Goal: Information Seeking & Learning: Learn about a topic

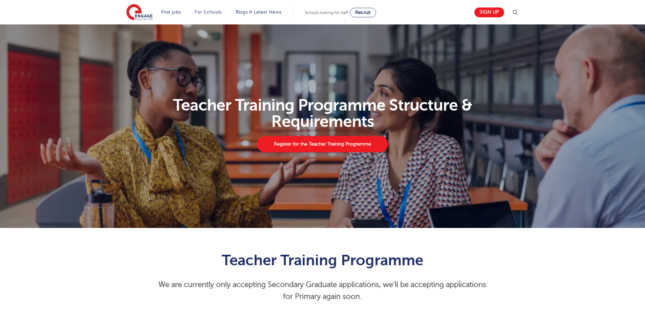
scroll to position [440, 0]
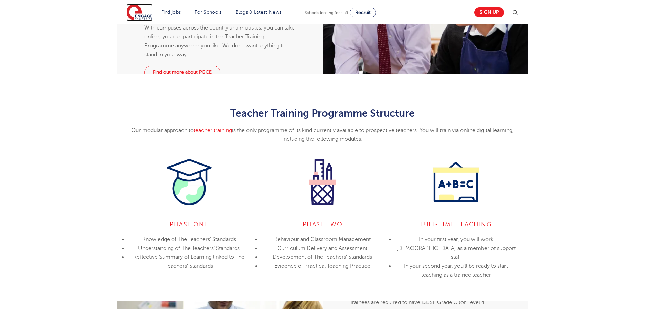
click at [146, 18] on img at bounding box center [139, 12] width 26 height 17
